Goal: Navigation & Orientation: Find specific page/section

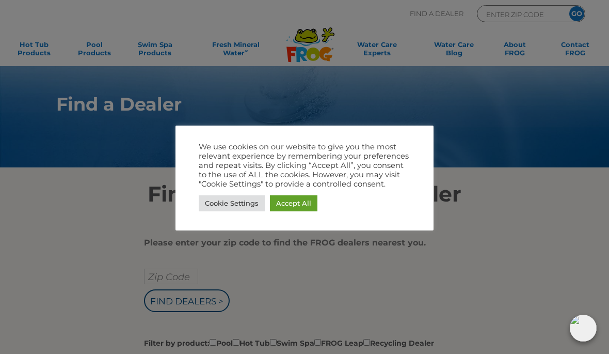
click at [295, 204] on link "Accept All" at bounding box center [294, 203] width 48 height 16
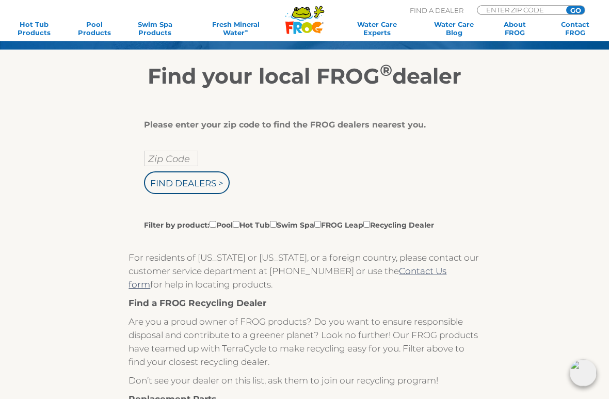
scroll to position [124, 0]
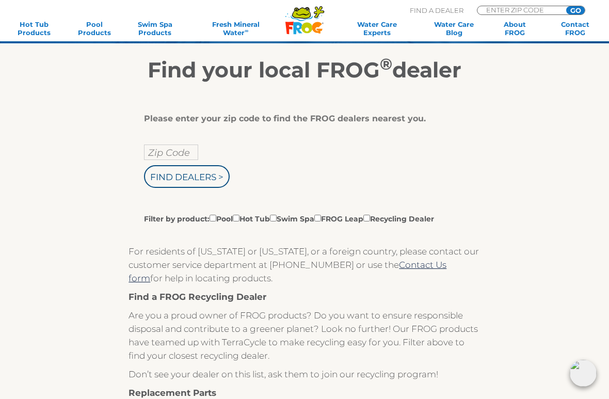
click at [196, 183] on input "Find Dealers >" at bounding box center [187, 176] width 86 height 23
click at [182, 156] on input "Zip Code" at bounding box center [171, 152] width 54 height 15
type input "ENTER ZIP CODE"
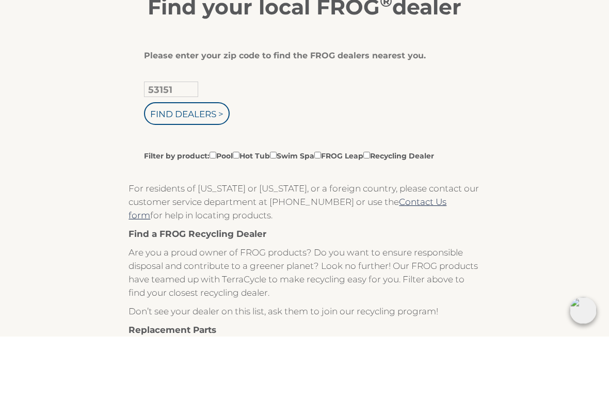
type input "53151"
click at [204, 165] on input "Find Dealers >" at bounding box center [187, 176] width 86 height 23
click at [248, 213] on label "Filter by product: Pool Hot Tub Swim Spa FROG Leap Recycling Dealer" at bounding box center [289, 218] width 290 height 11
click at [216, 215] on input "Filter by product: Pool Hot Tub Swim Spa FROG Leap Recycling Dealer" at bounding box center [213, 218] width 7 height 7
click at [248, 213] on label "Filter by product: Pool Hot Tub Swim Spa FROG Leap Recycling Dealer" at bounding box center [289, 218] width 290 height 11
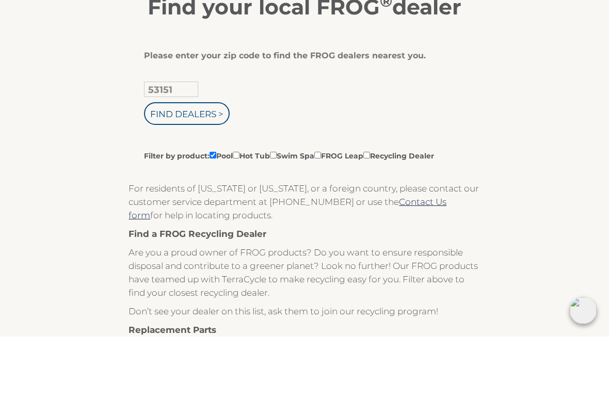
click at [216, 215] on input "Filter by product: Pool Hot Tub Swim Spa FROG Leap Recycling Dealer" at bounding box center [213, 218] width 7 height 7
checkbox input "false"
click at [240, 215] on input "Filter by product: Pool Hot Tub Swim Spa FROG Leap Recycling Dealer" at bounding box center [236, 218] width 7 height 7
checkbox input "false"
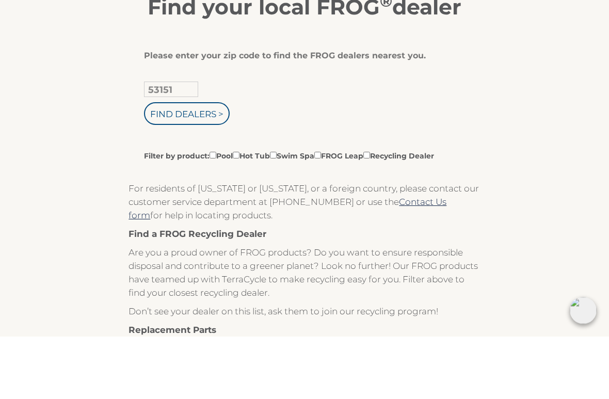
click at [258, 145] on div "53151 Find Dealers > Filter by product: Pool Hot Tub Swim Spa FROG Leap Recycli…" at bounding box center [300, 185] width 313 height 80
click at [269, 145] on div "53151 Find Dealers > Filter by product: Pool Hot Tub Swim Spa FROG Leap Recycli…" at bounding box center [300, 185] width 313 height 80
